Goal: Navigation & Orientation: Find specific page/section

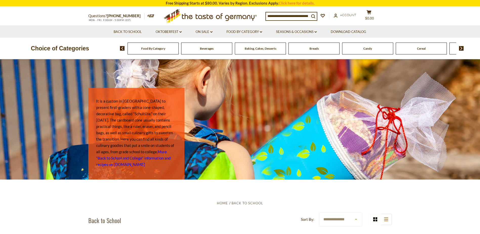
click at [462, 48] on img at bounding box center [461, 48] width 5 height 5
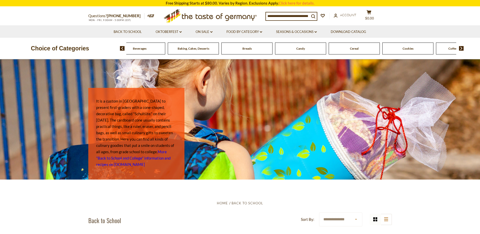
click at [462, 48] on img at bounding box center [461, 48] width 5 height 5
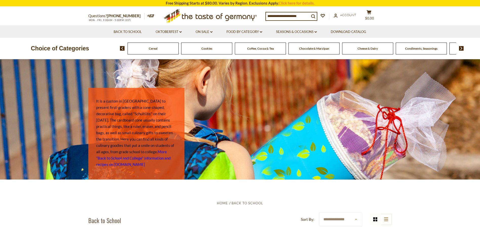
click at [462, 48] on img at bounding box center [461, 48] width 5 height 5
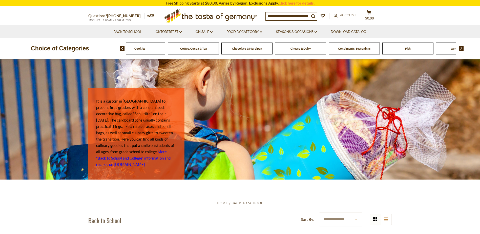
click at [462, 48] on img at bounding box center [461, 48] width 5 height 5
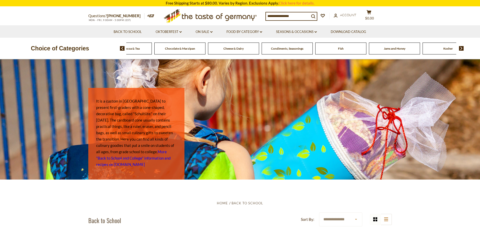
click at [462, 48] on img at bounding box center [461, 48] width 5 height 5
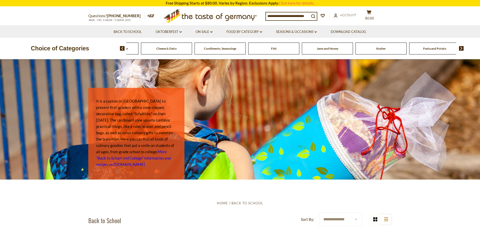
click at [462, 48] on img at bounding box center [461, 48] width 5 height 5
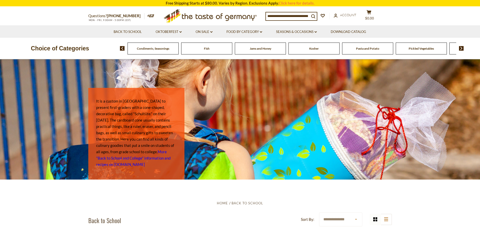
click at [462, 48] on img at bounding box center [461, 48] width 5 height 5
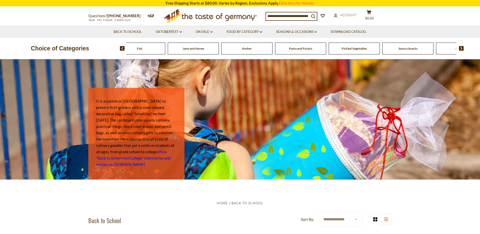
click at [462, 48] on img at bounding box center [461, 48] width 5 height 5
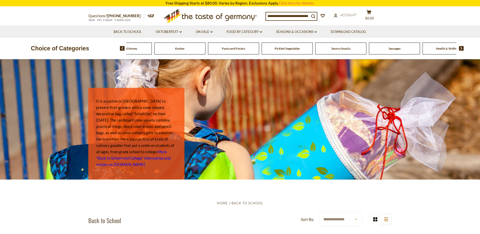
click at [462, 48] on img at bounding box center [461, 48] width 5 height 5
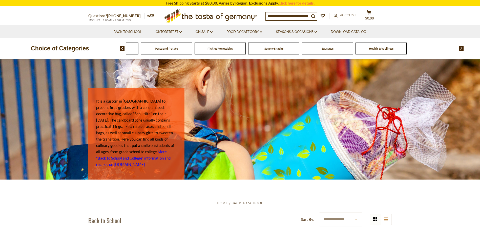
click at [122, 49] on img at bounding box center [122, 48] width 5 height 5
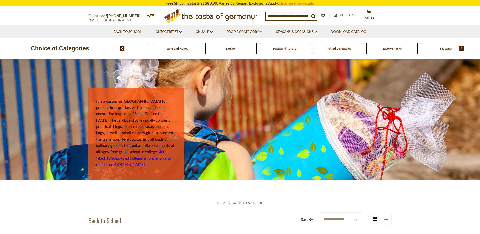
click at [122, 49] on img at bounding box center [122, 48] width 5 height 5
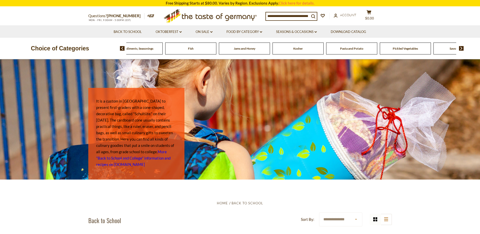
click at [191, 50] on span "Fish" at bounding box center [191, 49] width 6 height 4
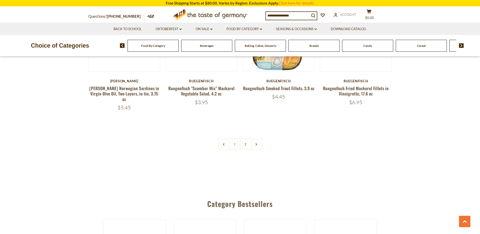
scroll to position [1241, 0]
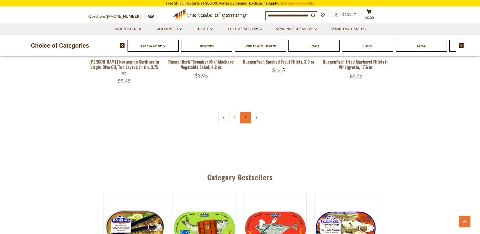
click at [246, 112] on link "2" at bounding box center [245, 117] width 11 height 11
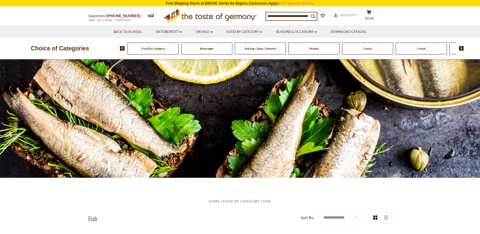
scroll to position [0, 0]
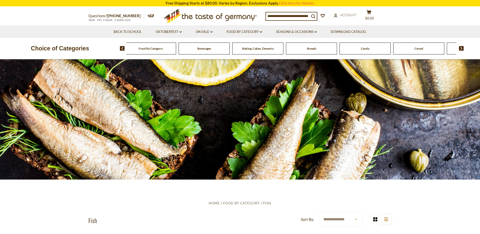
click at [152, 51] on div "Food By Category" at bounding box center [150, 49] width 51 height 12
click at [153, 50] on span "Food By Category" at bounding box center [151, 49] width 24 height 4
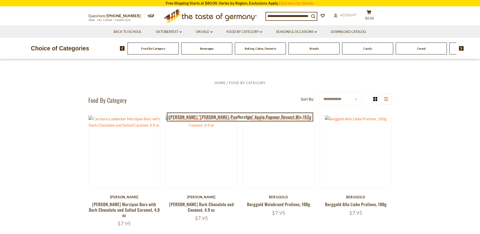
click at [122, 49] on img at bounding box center [122, 48] width 5 height 5
click at [462, 49] on img at bounding box center [461, 48] width 5 height 5
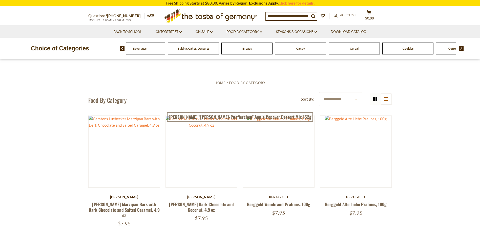
click at [462, 49] on img at bounding box center [461, 48] width 5 height 5
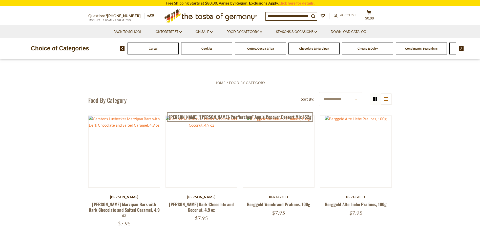
click at [461, 49] on img at bounding box center [461, 48] width 5 height 5
click at [351, 49] on span "Condiments, Seasonings" at bounding box center [354, 49] width 32 height 4
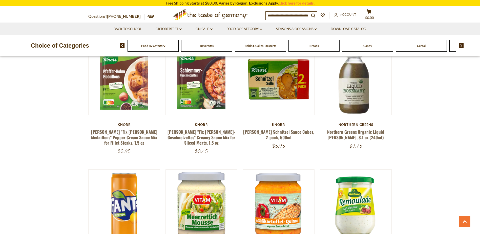
scroll to position [684, 0]
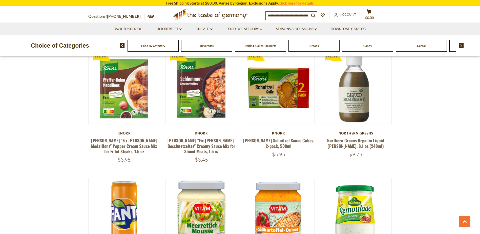
click at [462, 45] on img at bounding box center [461, 45] width 5 height 5
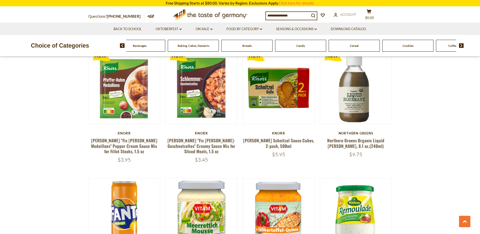
click at [462, 45] on img at bounding box center [461, 45] width 5 height 5
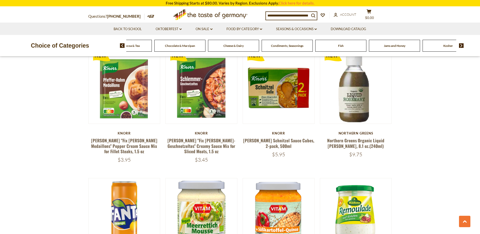
click at [462, 45] on img at bounding box center [461, 45] width 5 height 5
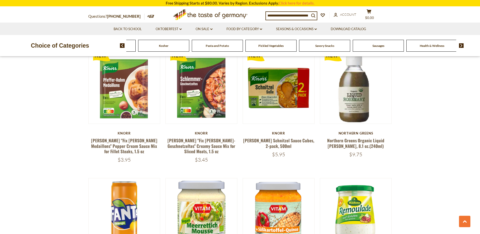
click at [379, 46] on span "Sausages" at bounding box center [379, 46] width 12 height 4
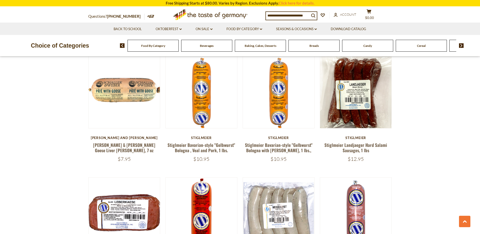
scroll to position [1089, 0]
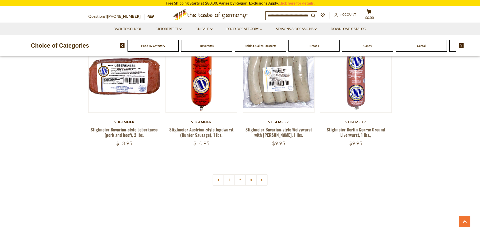
click at [240, 174] on link "2" at bounding box center [239, 179] width 11 height 11
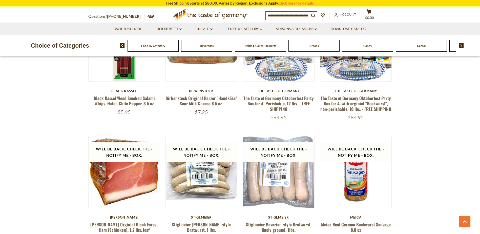
scroll to position [1149, 0]
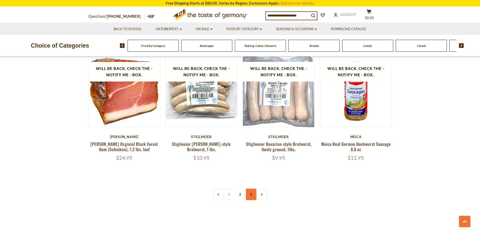
click at [251, 189] on link "3" at bounding box center [250, 194] width 11 height 11
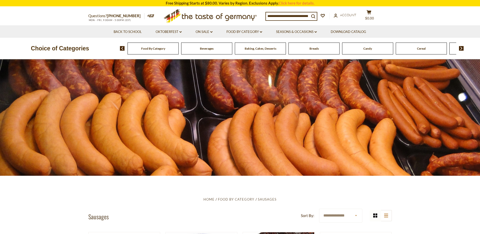
scroll to position [0, 0]
